Goal: Information Seeking & Learning: Learn about a topic

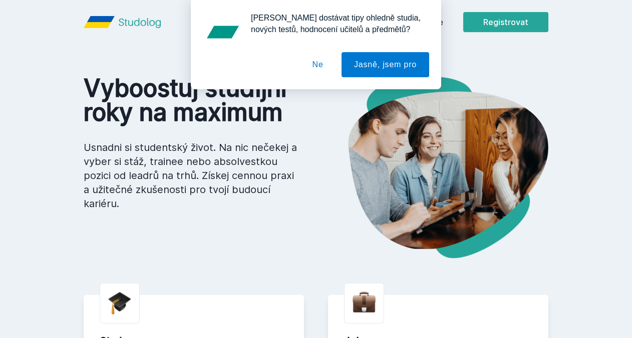
click at [315, 70] on button "Ne" at bounding box center [318, 64] width 36 height 25
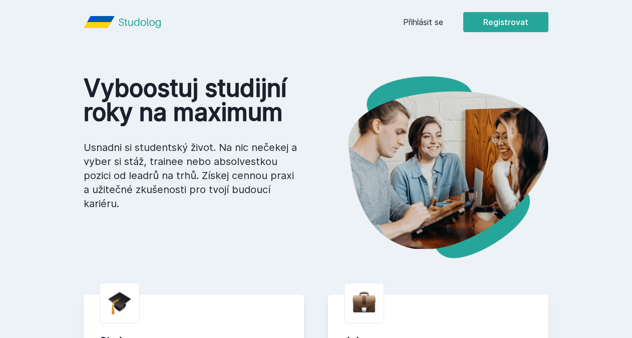
click at [425, 24] on link "Přihlásit se" at bounding box center [423, 22] width 40 height 12
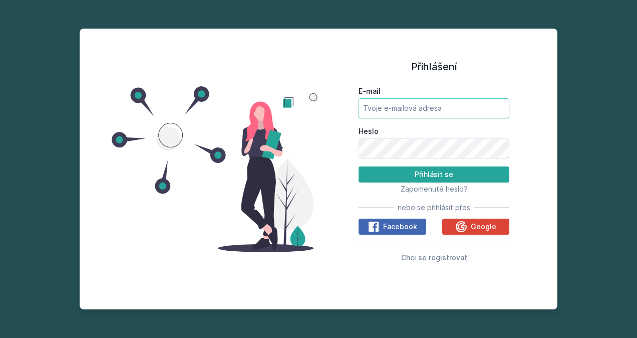
click at [430, 105] on input "E-mail" at bounding box center [434, 108] width 151 height 20
type input "[EMAIL_ADDRESS][PERSON_NAME][DOMAIN_NAME]"
click at [359, 166] on button "Přihlásit se" at bounding box center [434, 174] width 151 height 16
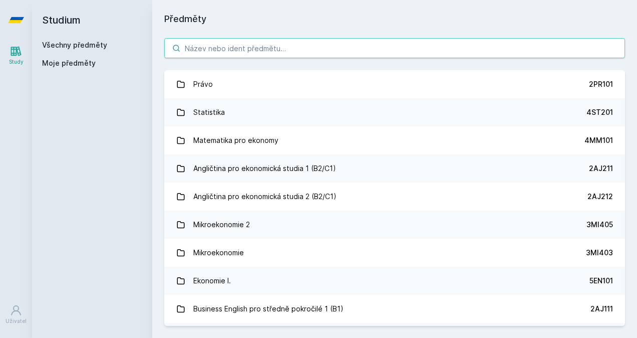
click at [238, 53] on input "search" at bounding box center [394, 48] width 461 height 20
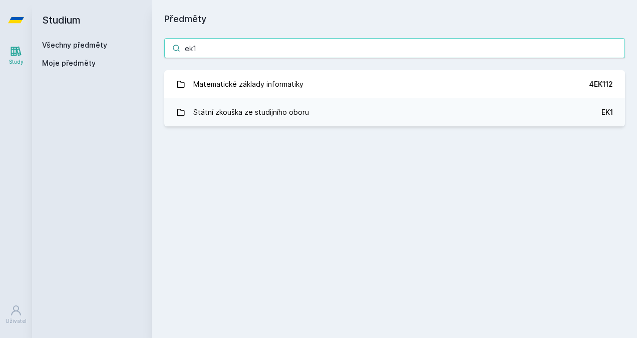
type input "ek1"
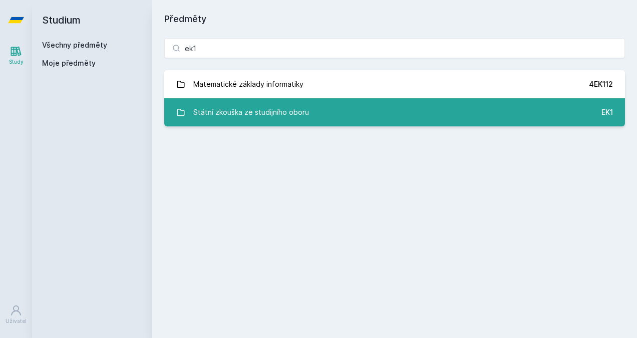
click at [251, 114] on div "Státní zkouška ze studijního oboru" at bounding box center [251, 112] width 116 height 20
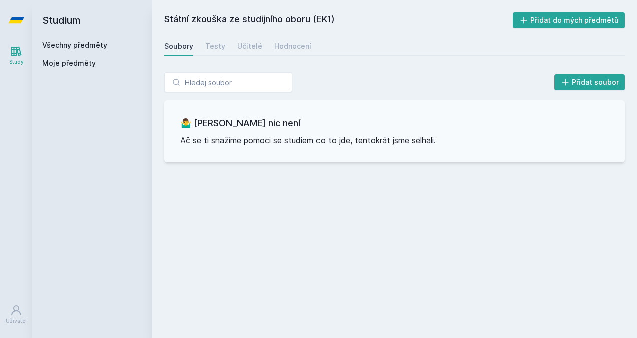
click at [73, 44] on link "Všechny předměty" at bounding box center [74, 45] width 65 height 9
